Goal: Find specific fact: Find specific fact

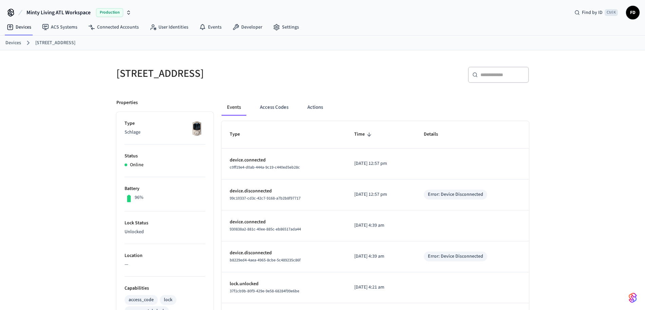
click at [14, 44] on link "Devices" at bounding box center [13, 42] width 16 height 7
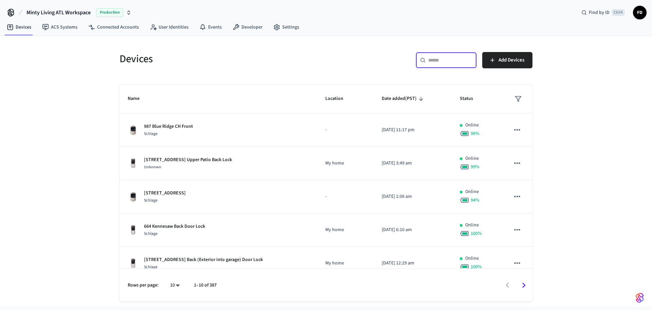
click at [436, 62] on input "text" at bounding box center [450, 60] width 44 height 7
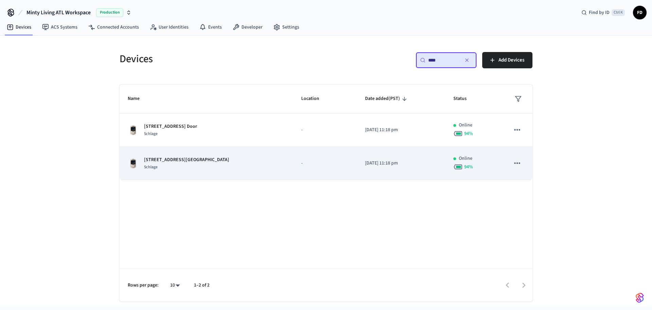
type input "****"
click at [293, 175] on td "-" at bounding box center [324, 163] width 63 height 33
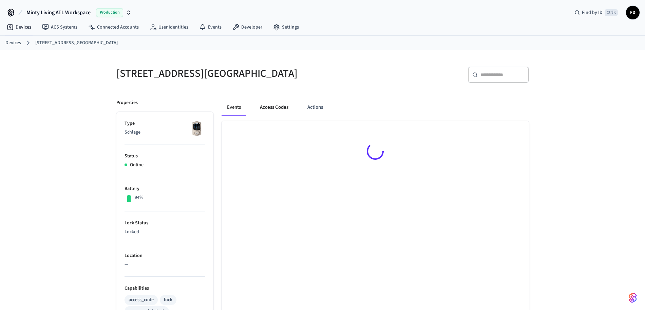
click at [277, 107] on button "Access Codes" at bounding box center [274, 107] width 39 height 16
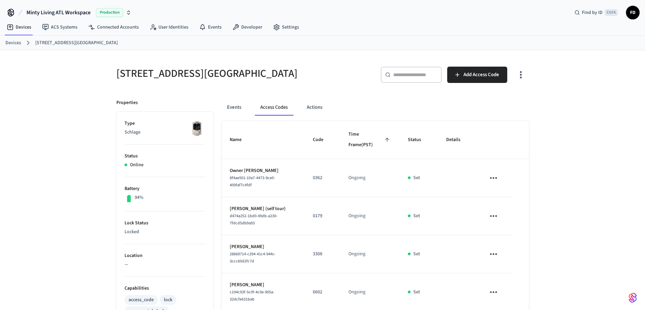
click at [17, 45] on link "Devices" at bounding box center [13, 42] width 16 height 7
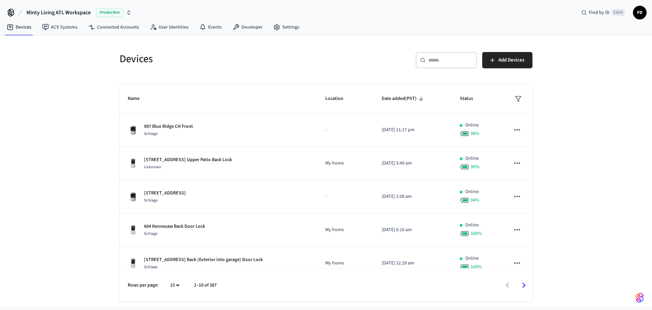
click at [421, 63] on div "​ ​" at bounding box center [445, 60] width 61 height 16
paste input "**********"
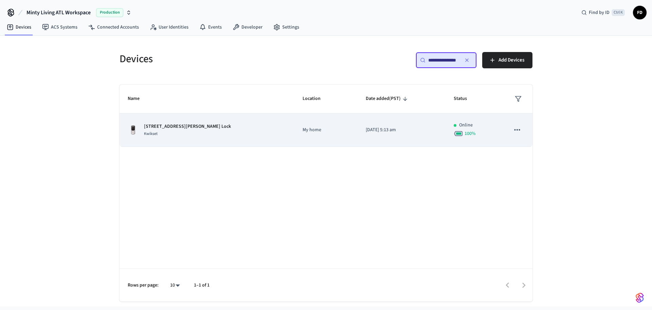
type input "**********"
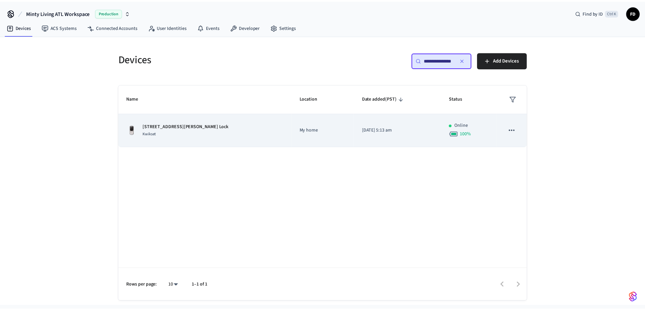
scroll to position [0, 0]
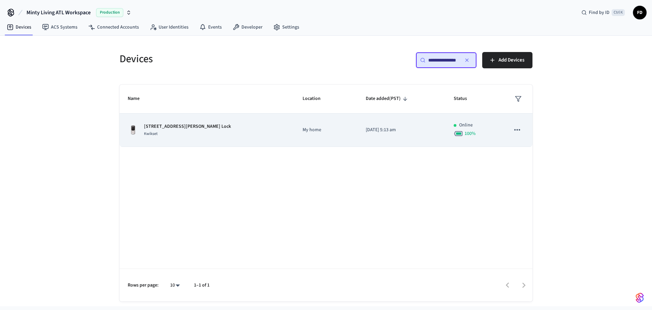
click at [254, 135] on div "[STREET_ADDRESS][PERSON_NAME] Front Lock Kwikset" at bounding box center [207, 130] width 159 height 14
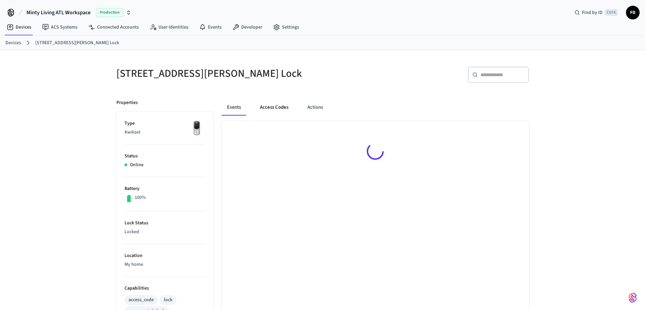
click at [274, 107] on button "Access Codes" at bounding box center [274, 107] width 39 height 16
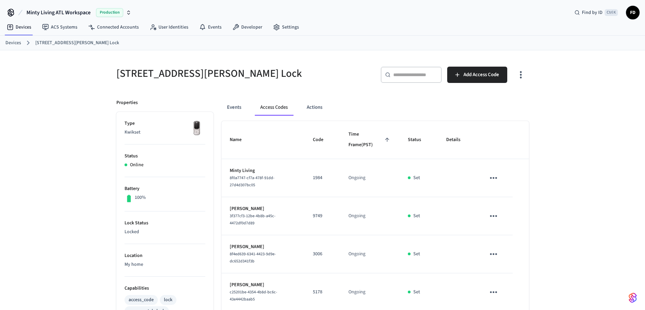
click at [8, 44] on link "Devices" at bounding box center [13, 42] width 16 height 7
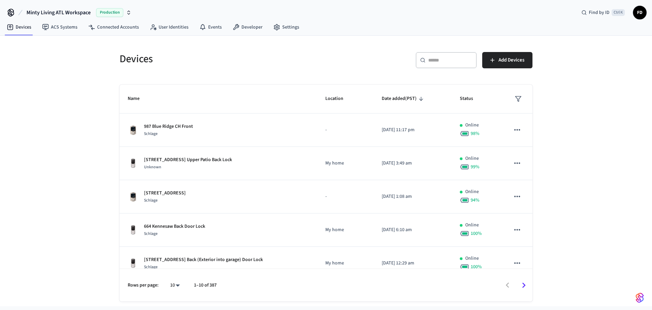
click at [432, 64] on div "​ ​" at bounding box center [445, 60] width 61 height 16
paste input "**********"
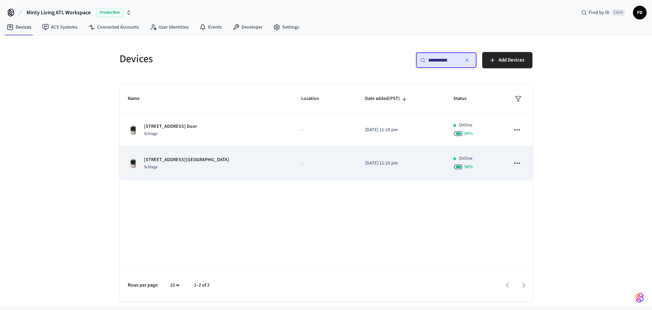
type input "**********"
click at [293, 168] on td "-" at bounding box center [324, 163] width 63 height 33
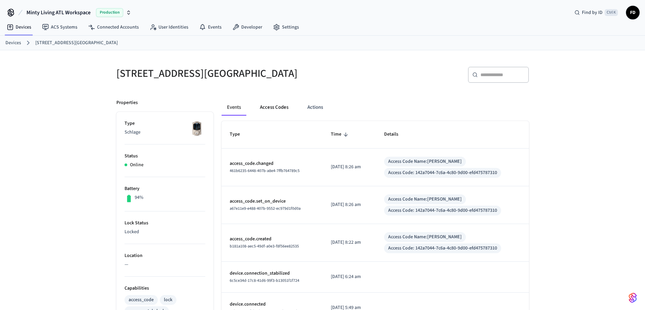
click at [283, 108] on button "Access Codes" at bounding box center [274, 107] width 39 height 16
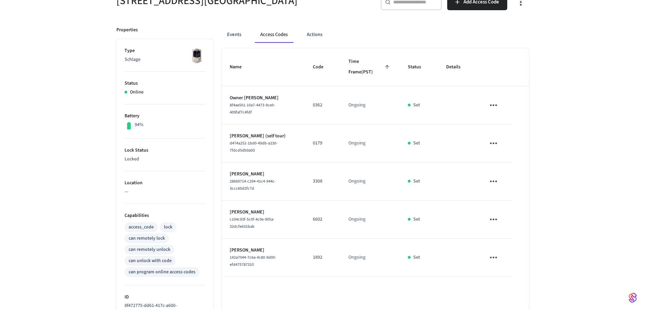
scroll to position [73, 0]
drag, startPoint x: 334, startPoint y: 211, endPoint x: 314, endPoint y: 213, distance: 20.1
click at [314, 213] on td "6602" at bounding box center [323, 219] width 36 height 38
copy p "6602"
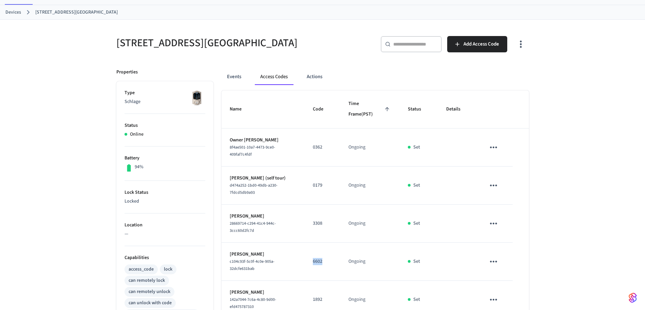
scroll to position [30, 0]
drag, startPoint x: 116, startPoint y: 43, endPoint x: 247, endPoint y: 45, distance: 130.7
click at [247, 45] on h5 "[STREET_ADDRESS][GEOGRAPHIC_DATA]" at bounding box center [217, 43] width 202 height 14
copy h5 "[STREET_ADDRESS][GEOGRAPHIC_DATA]"
click at [236, 78] on button "Events" at bounding box center [234, 77] width 25 height 16
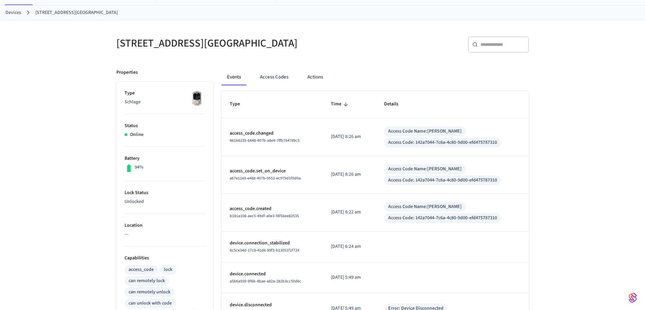
scroll to position [0, 0]
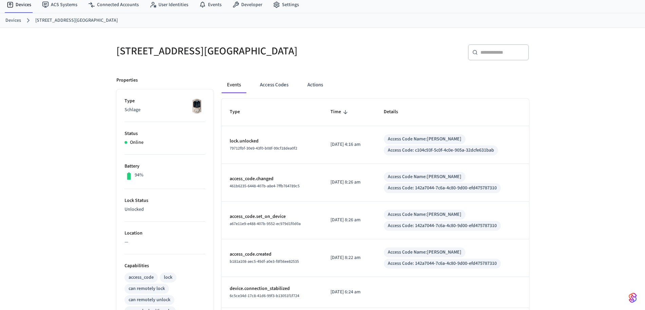
scroll to position [22, 0]
click at [281, 87] on button "Access Codes" at bounding box center [274, 85] width 39 height 16
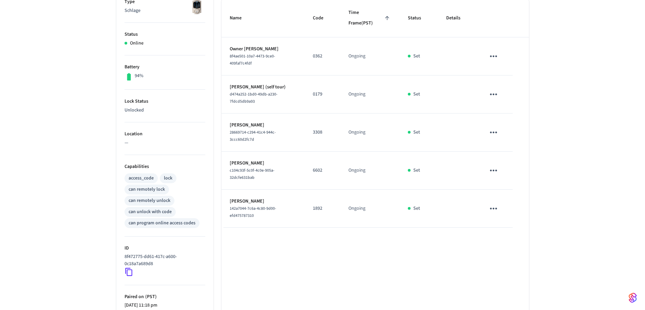
scroll to position [122, 0]
